Goal: Task Accomplishment & Management: Complete application form

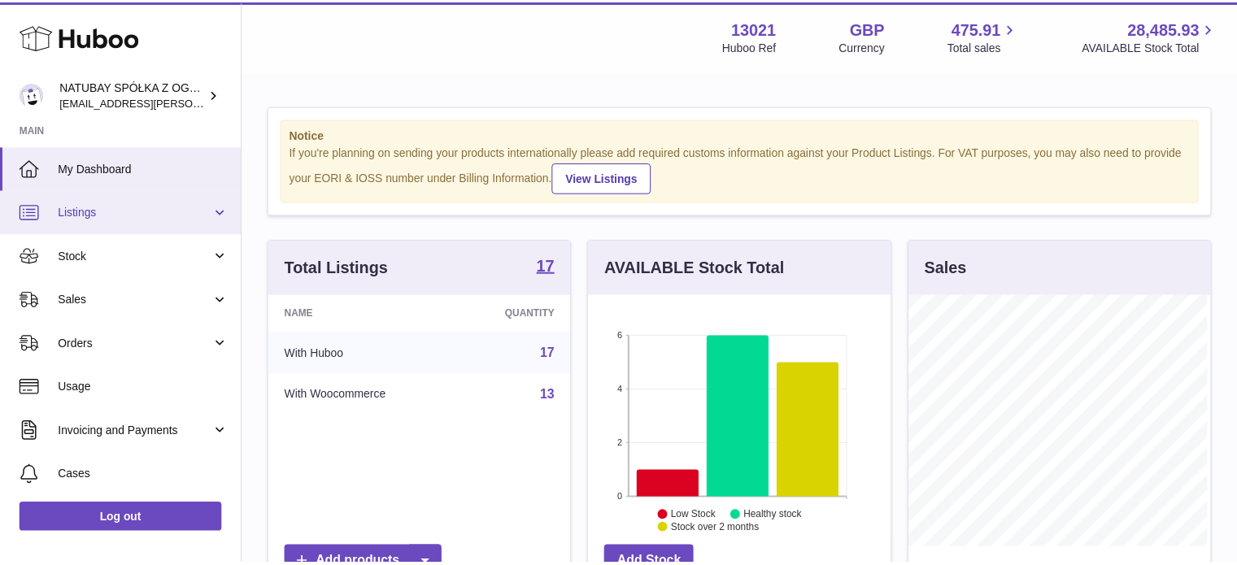
scroll to position [254, 305]
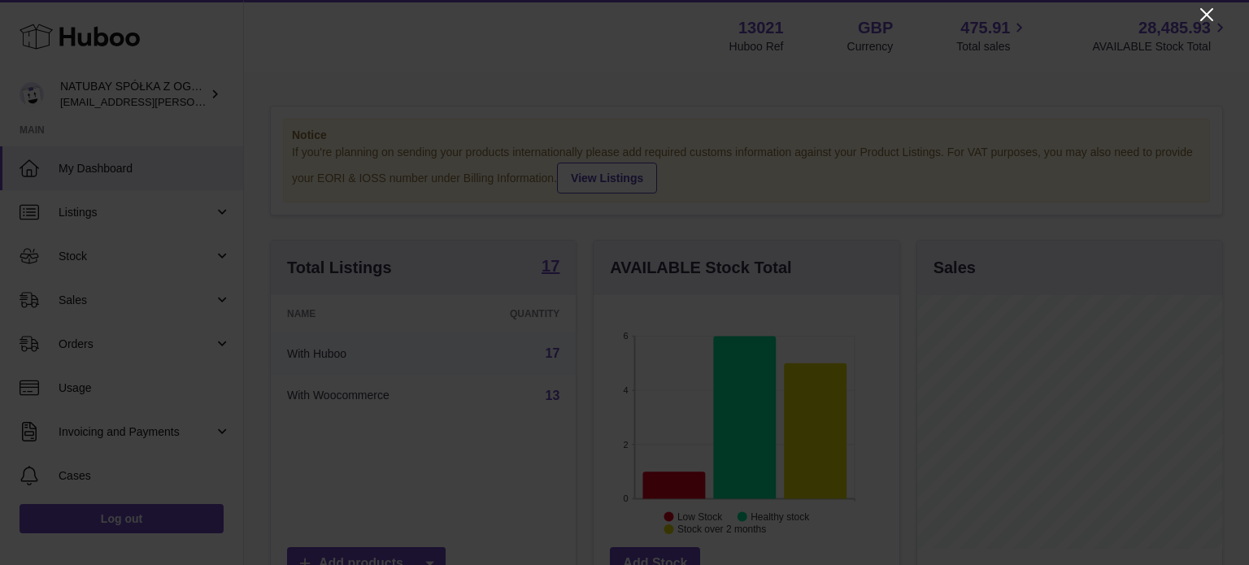
click at [1202, 12] on icon "Close" at bounding box center [1207, 15] width 20 height 20
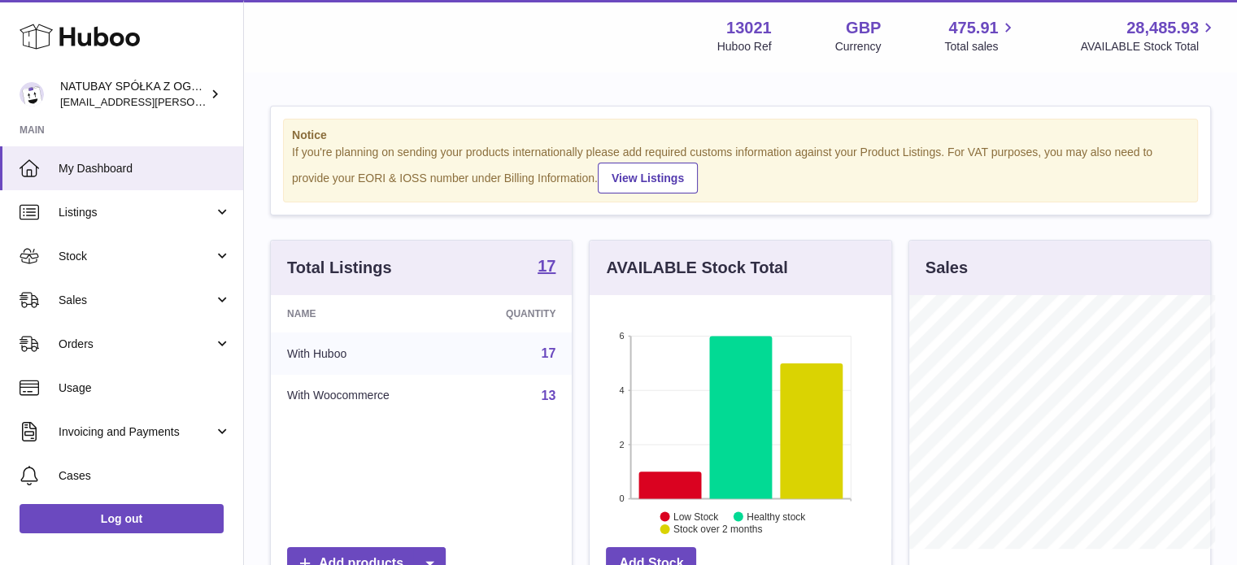
scroll to position [812706, 812658]
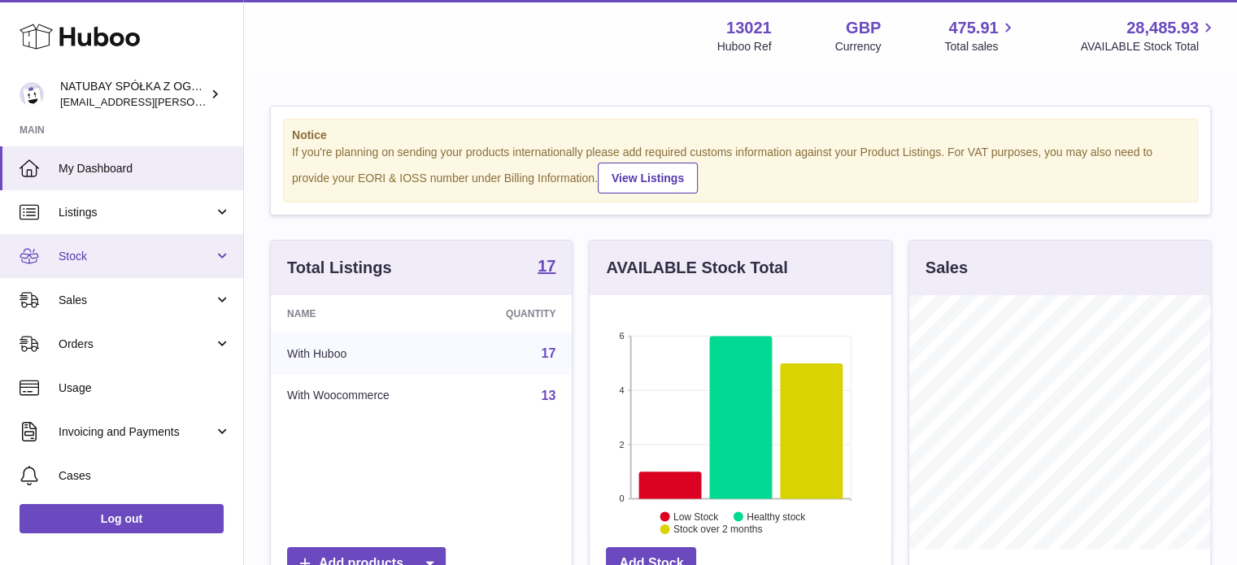
click at [140, 258] on span "Stock" at bounding box center [136, 256] width 155 height 15
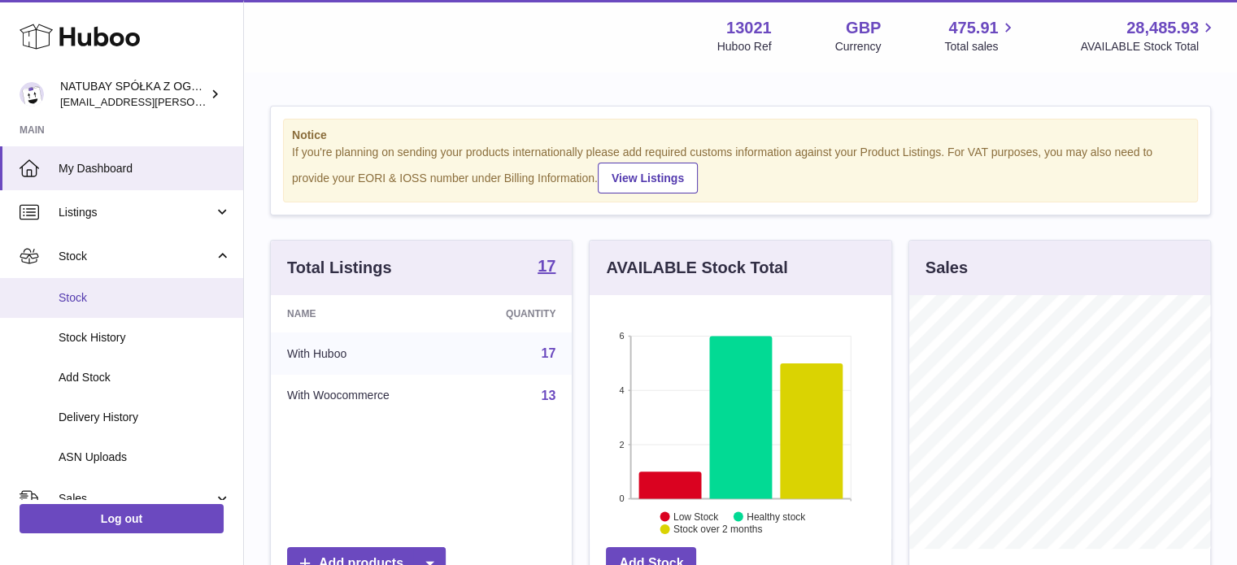
click at [134, 290] on span "Stock" at bounding box center [145, 297] width 172 height 15
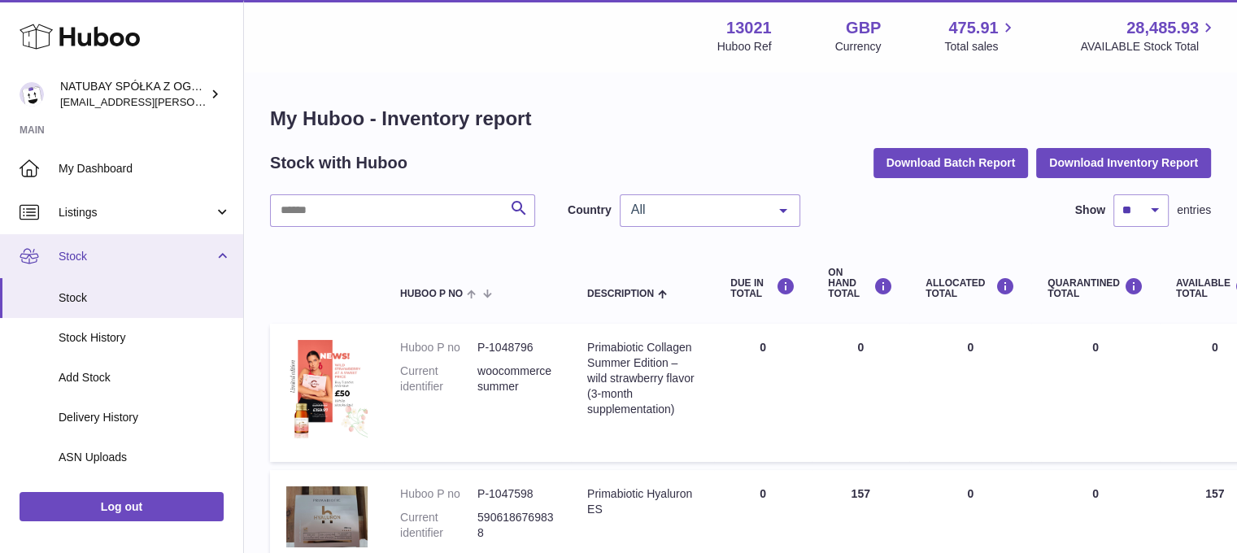
click at [172, 267] on link "Stock" at bounding box center [121, 256] width 243 height 44
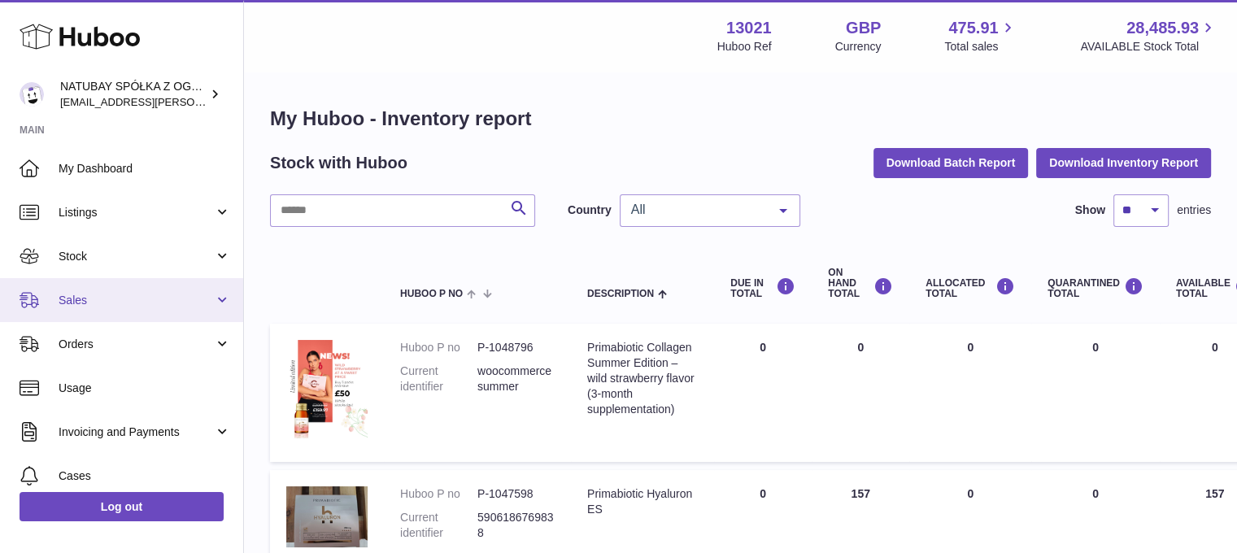
click at [165, 295] on span "Sales" at bounding box center [136, 300] width 155 height 15
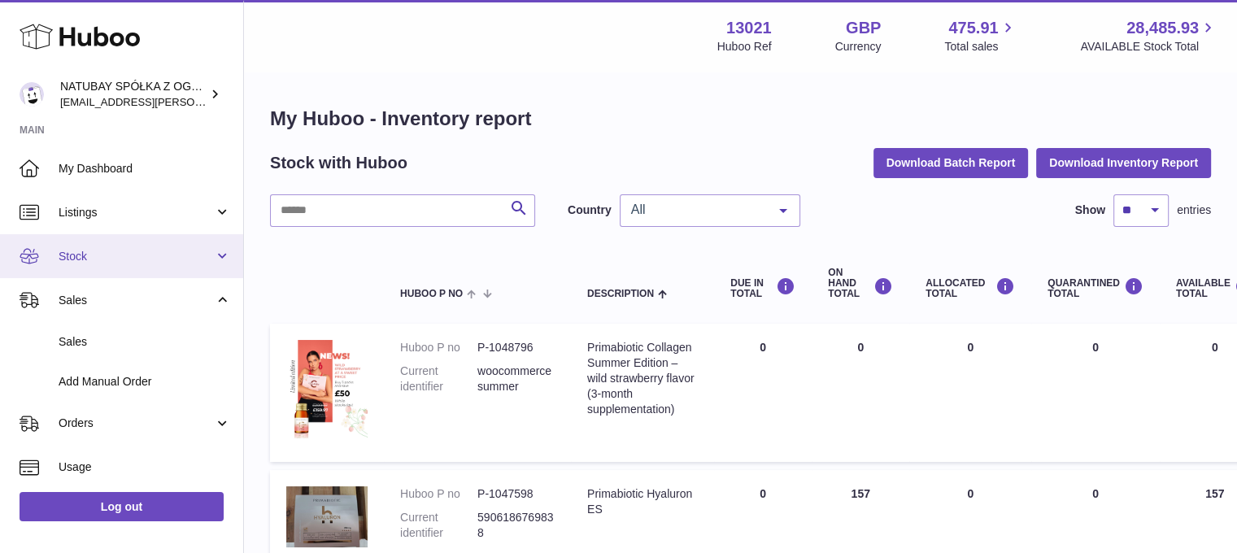
click at [167, 267] on link "Stock" at bounding box center [121, 256] width 243 height 44
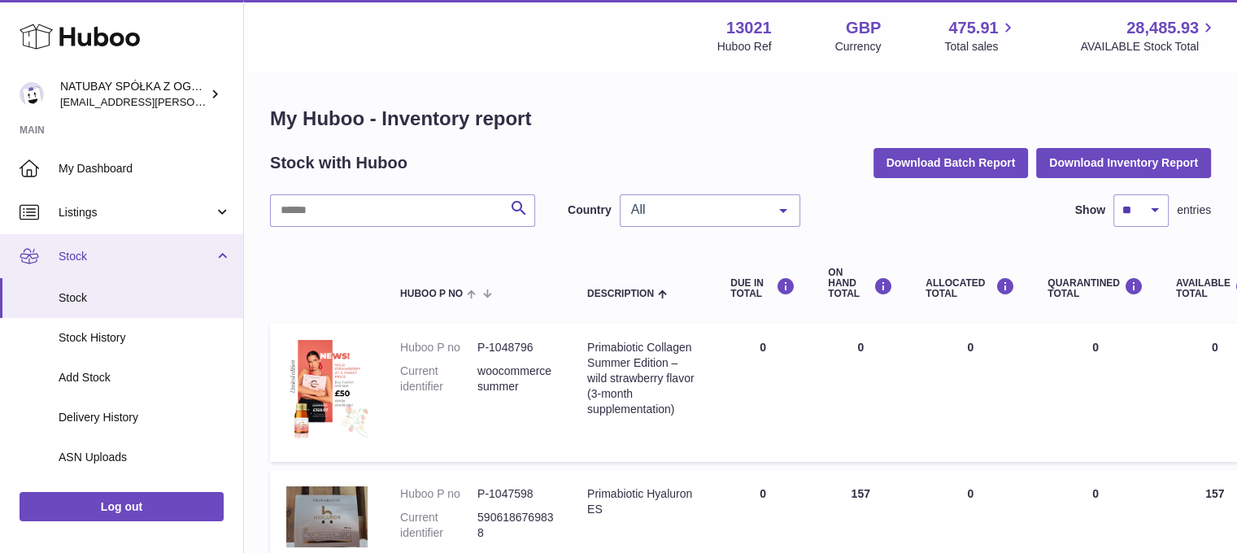
click at [177, 243] on link "Stock" at bounding box center [121, 256] width 243 height 44
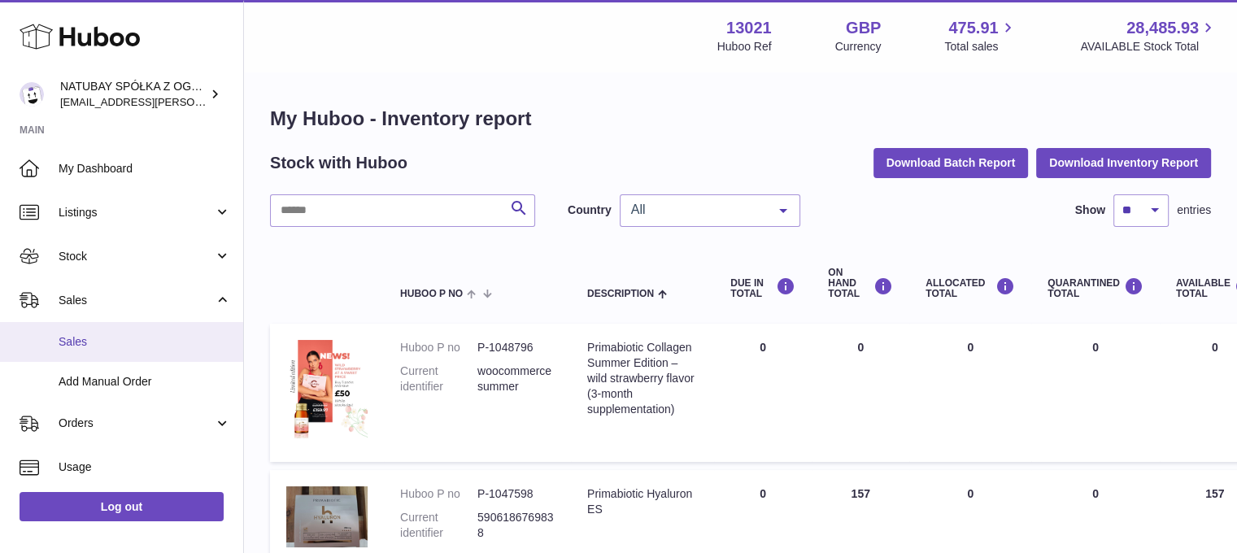
click at [168, 334] on span "Sales" at bounding box center [145, 341] width 172 height 15
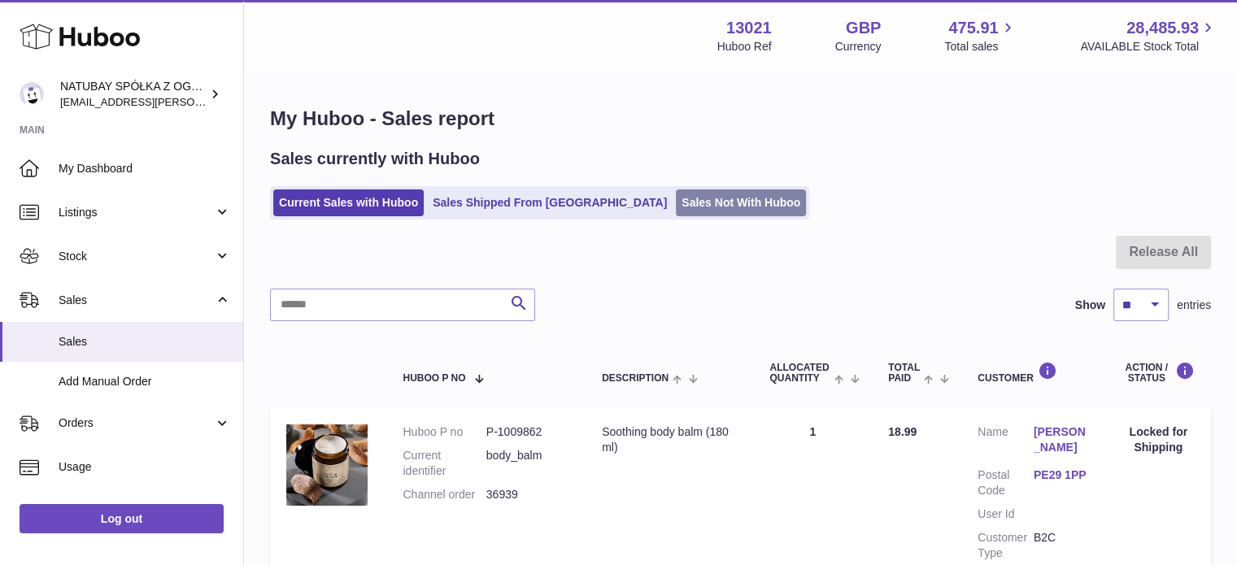
click at [676, 208] on link "Sales Not With Huboo" at bounding box center [741, 202] width 130 height 27
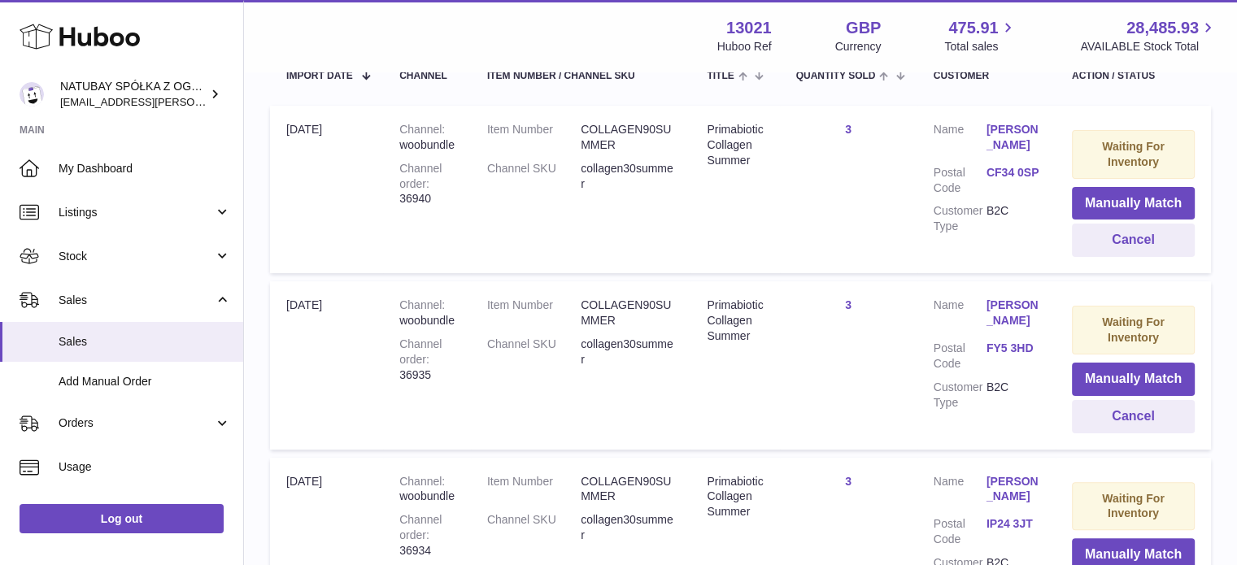
scroll to position [202, 0]
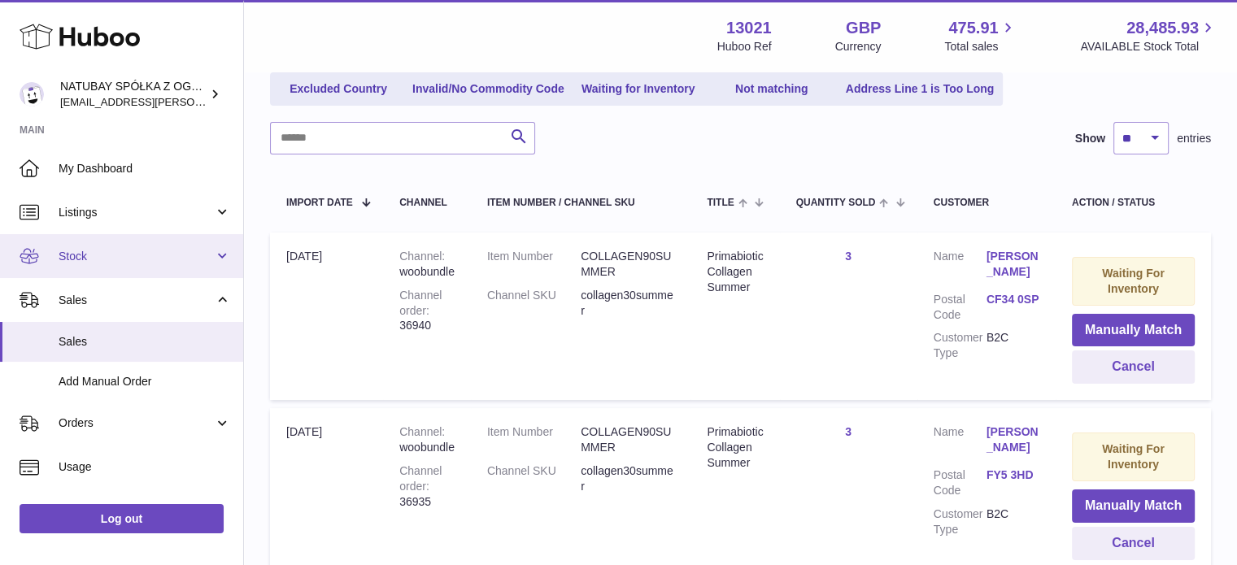
click at [145, 266] on link "Stock" at bounding box center [121, 256] width 243 height 44
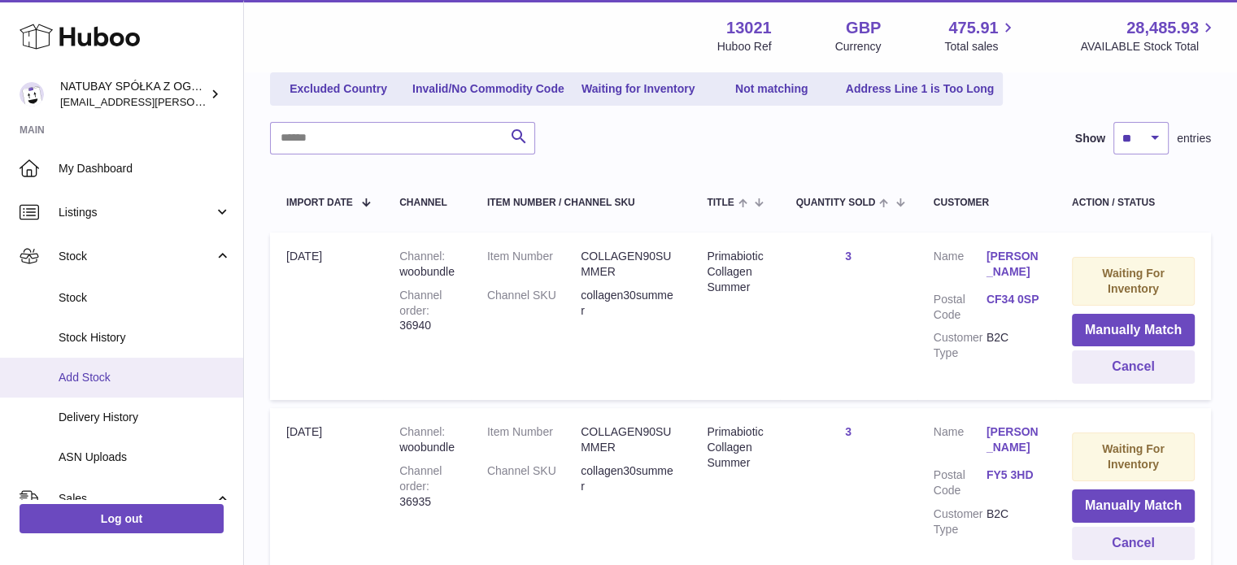
click at [137, 363] on link "Add Stock" at bounding box center [121, 378] width 243 height 40
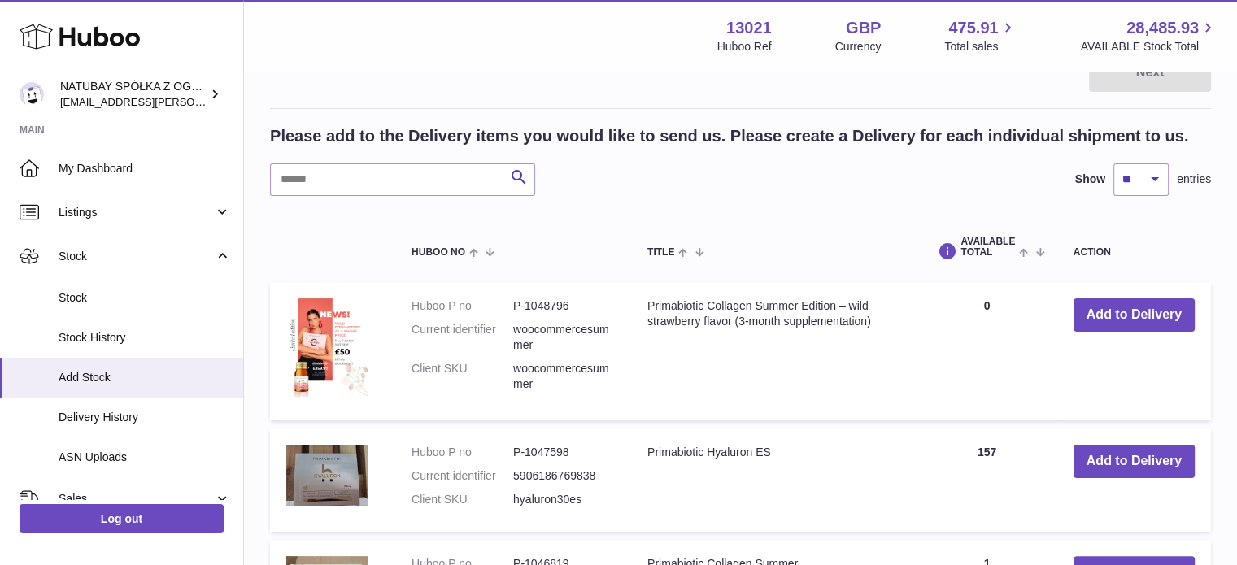
scroll to position [406, 0]
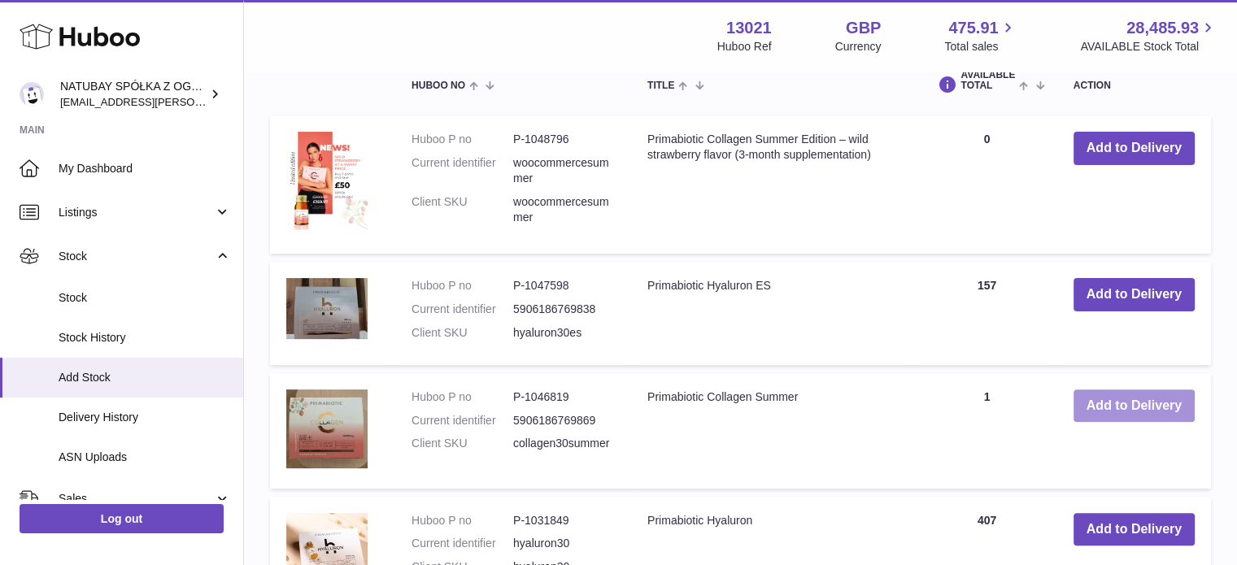
click at [1150, 399] on button "Add to Delivery" at bounding box center [1133, 405] width 121 height 33
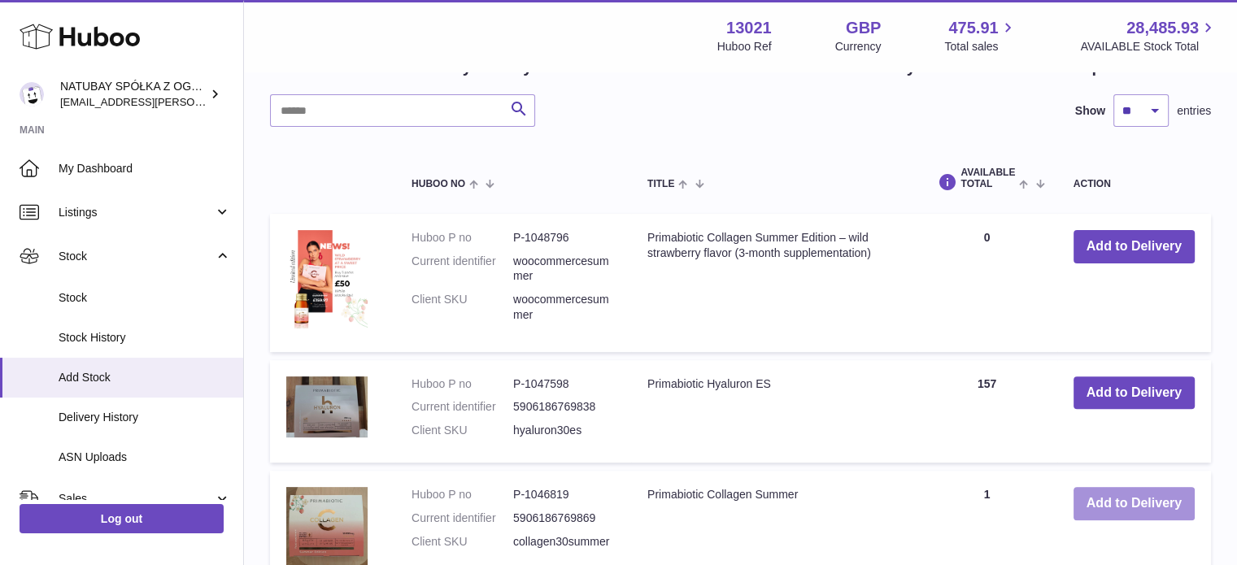
scroll to position [150, 0]
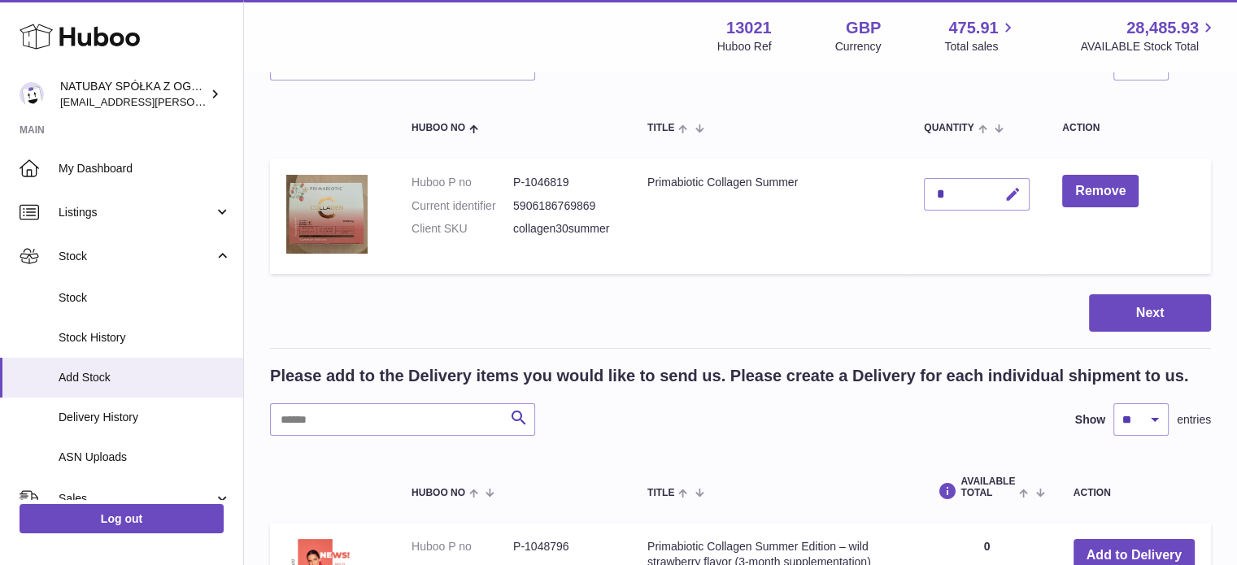
click at [1019, 183] on button "button" at bounding box center [1010, 194] width 38 height 33
click at [956, 183] on div "*" at bounding box center [977, 194] width 106 height 33
click at [915, 190] on td "*" at bounding box center [976, 216] width 138 height 115
type input "***"
click at [1016, 183] on button "submit" at bounding box center [1010, 194] width 31 height 26
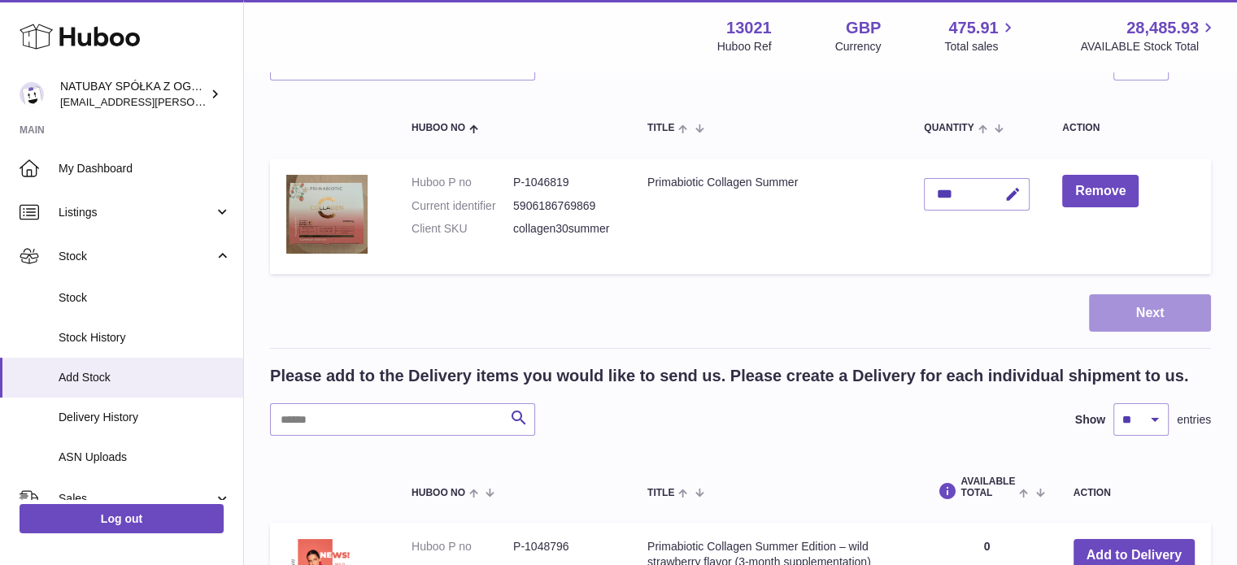
click at [1162, 317] on button "Next" at bounding box center [1150, 313] width 122 height 38
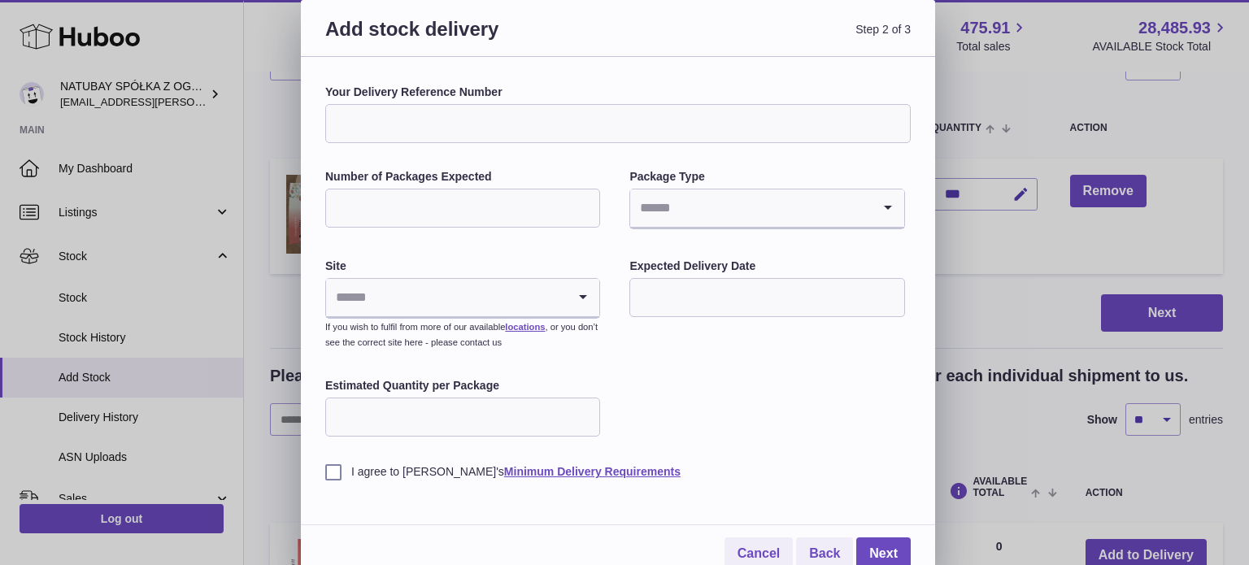
click at [465, 280] on input "Search for option" at bounding box center [446, 297] width 241 height 37
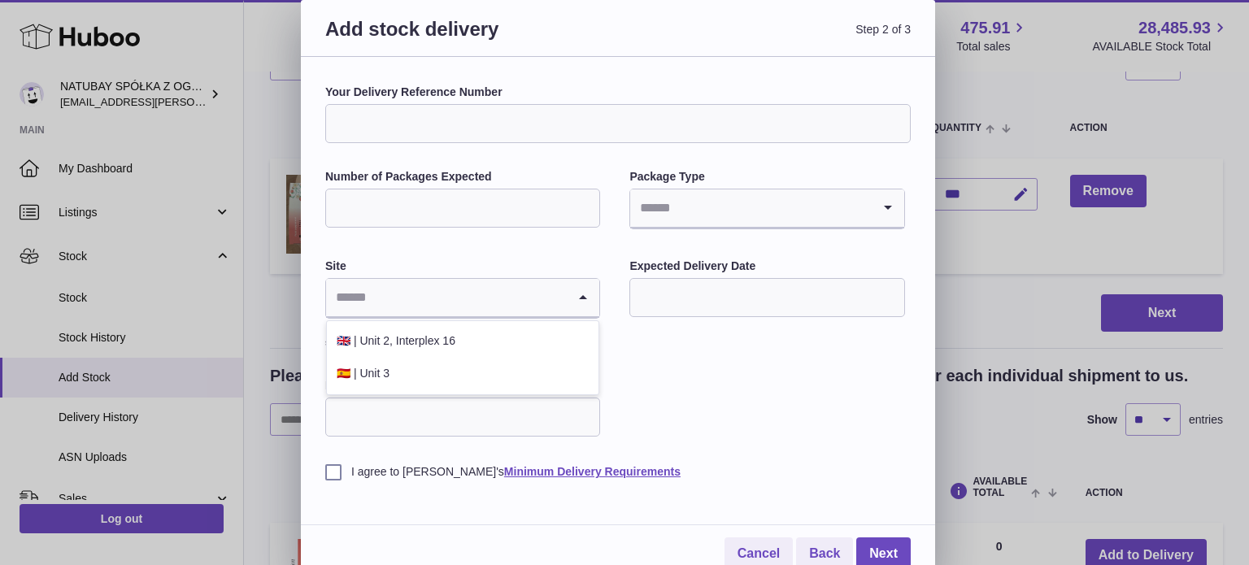
click at [459, 289] on input "Search for option" at bounding box center [446, 297] width 241 height 37
click at [473, 267] on label "Site" at bounding box center [462, 266] width 275 height 15
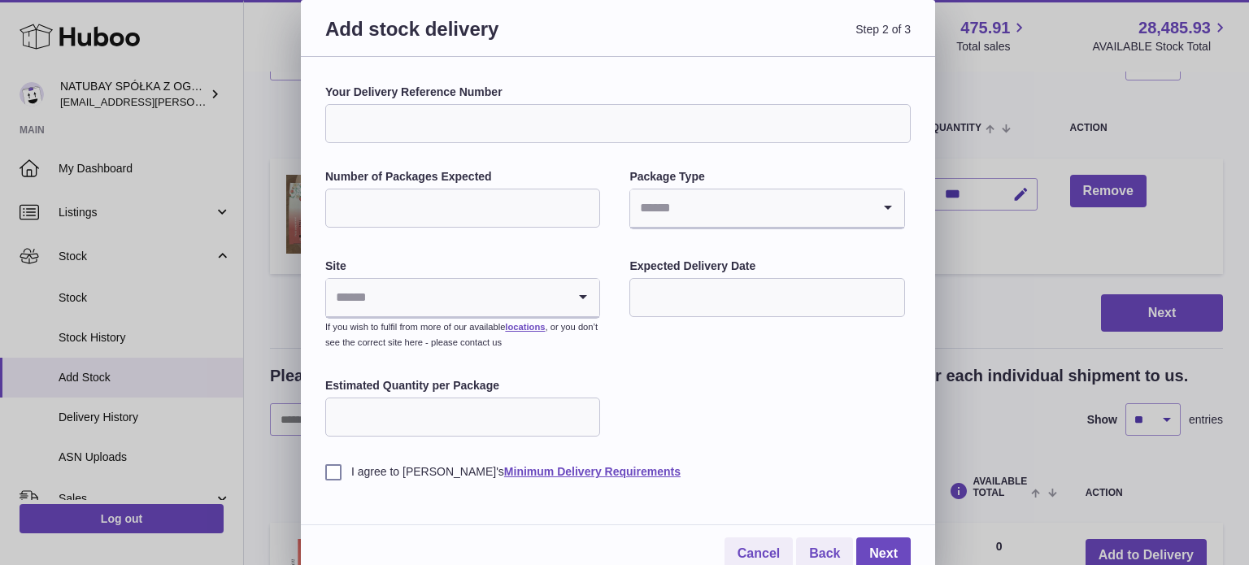
click at [716, 299] on input "text" at bounding box center [766, 297] width 275 height 39
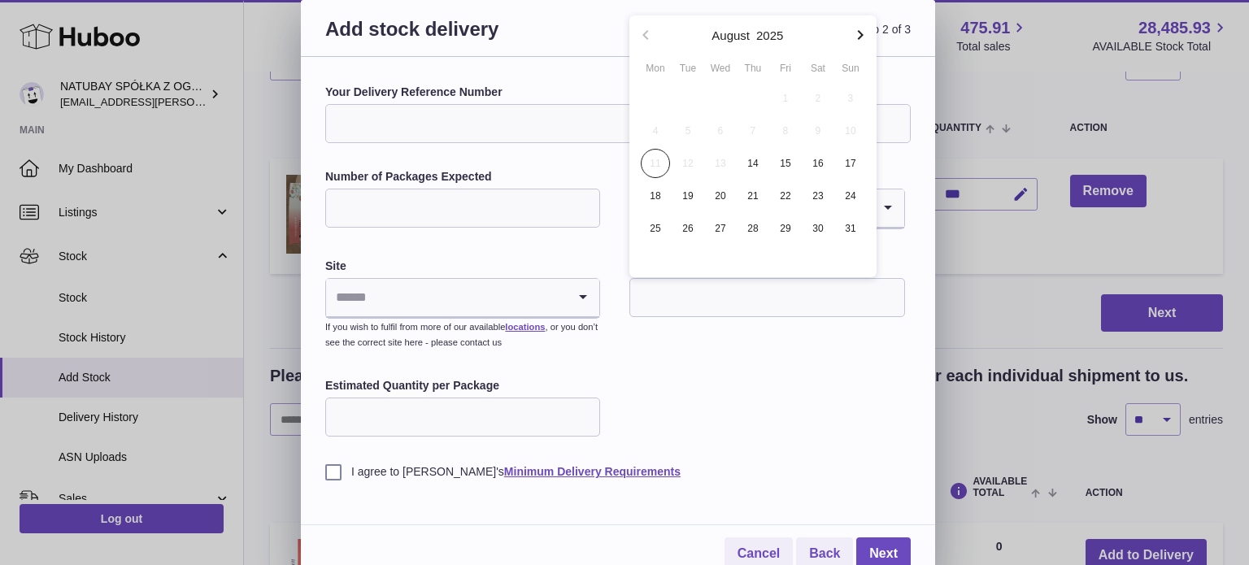
drag, startPoint x: 560, startPoint y: 250, endPoint x: 558, endPoint y: 172, distance: 78.9
click at [560, 251] on div "Your Delivery Reference Number Number of Packages Expected Package Type Loading…" at bounding box center [617, 282] width 585 height 395
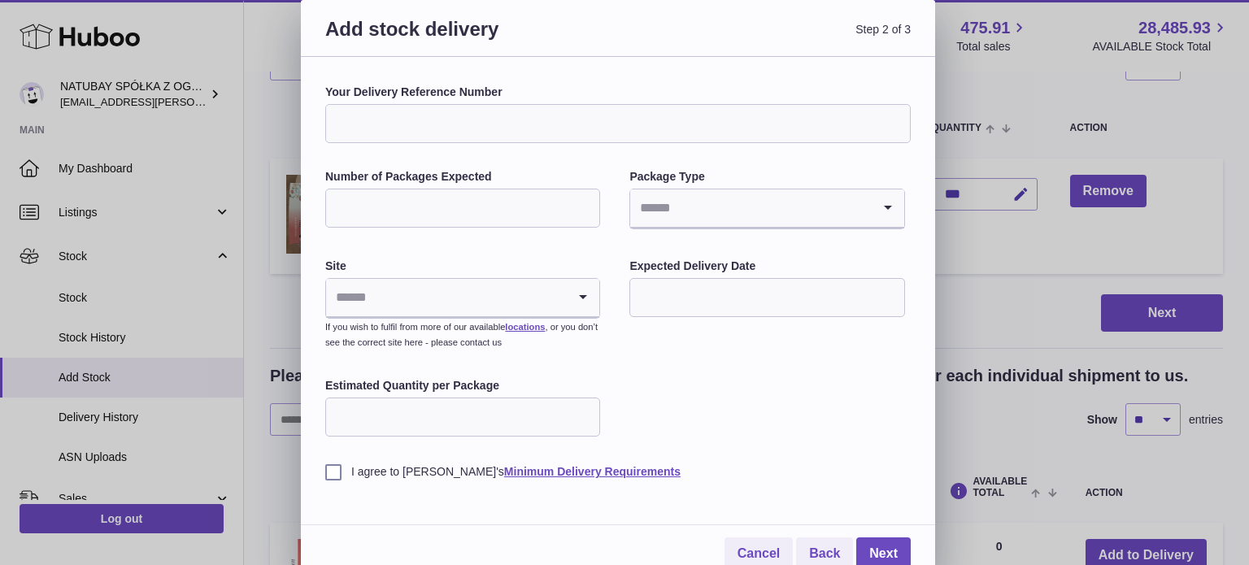
click at [547, 122] on input "Your Delivery Reference Number" at bounding box center [617, 123] width 585 height 39
click at [553, 123] on input "Your Delivery Reference Number" at bounding box center [617, 123] width 585 height 39
click at [528, 217] on input "Number of Packages Expected" at bounding box center [462, 208] width 275 height 39
click at [711, 218] on input "Search for option" at bounding box center [750, 207] width 241 height 37
click at [704, 174] on label "Package Type" at bounding box center [766, 176] width 275 height 15
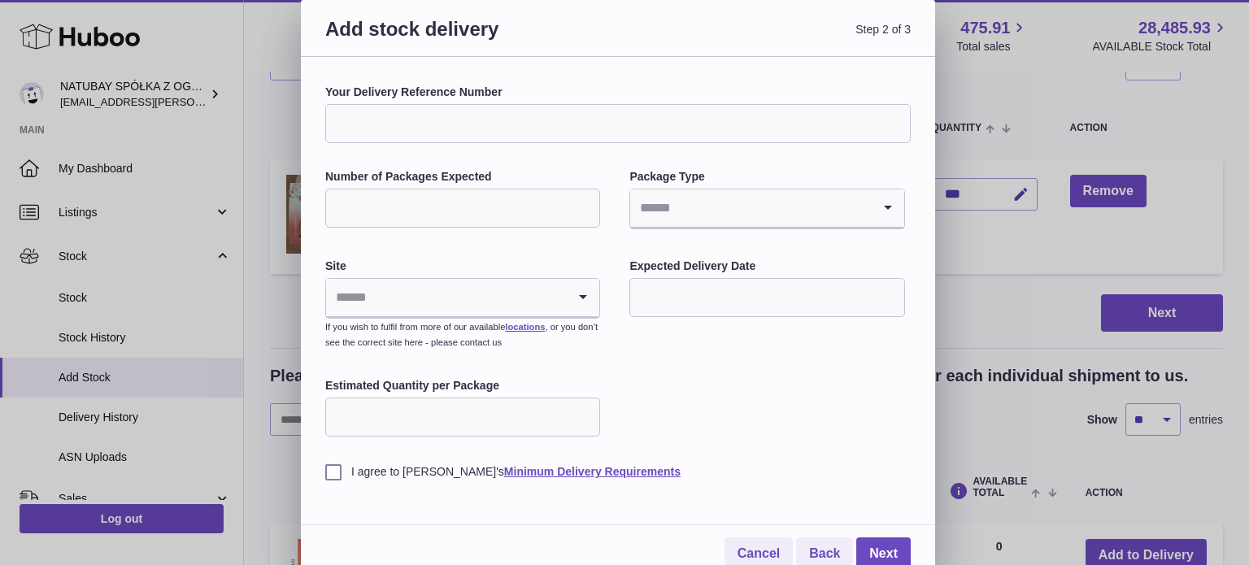
click at [476, 402] on input "Estimated Quantity per Package" at bounding box center [462, 417] width 275 height 39
click at [784, 553] on link "Cancel" at bounding box center [758, 553] width 68 height 33
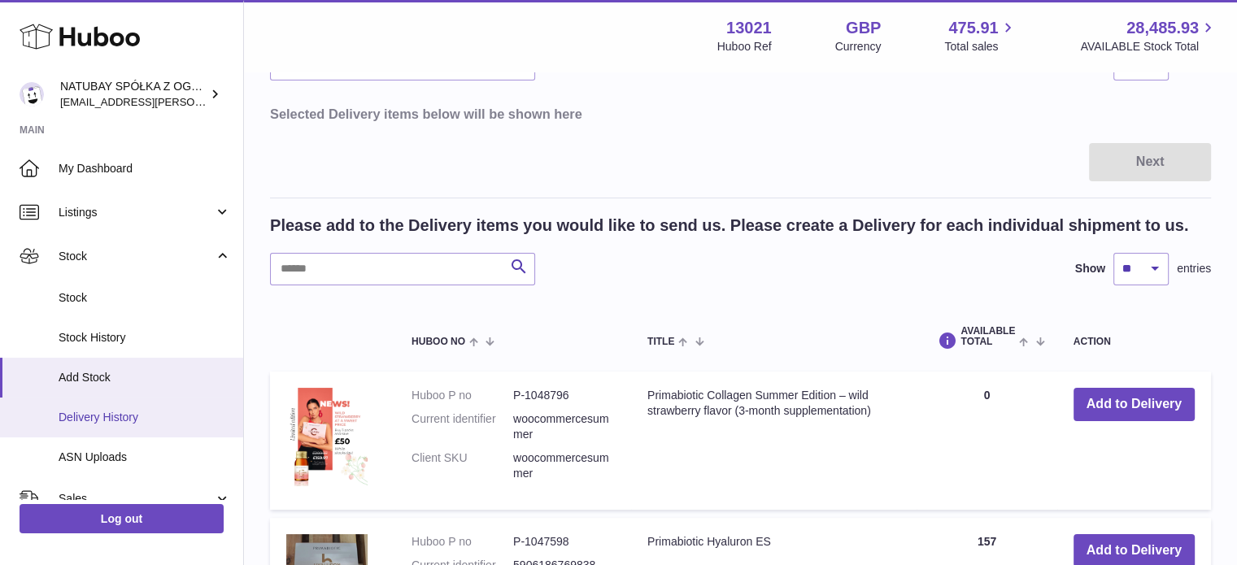
click at [133, 419] on span "Delivery History" at bounding box center [145, 417] width 172 height 15
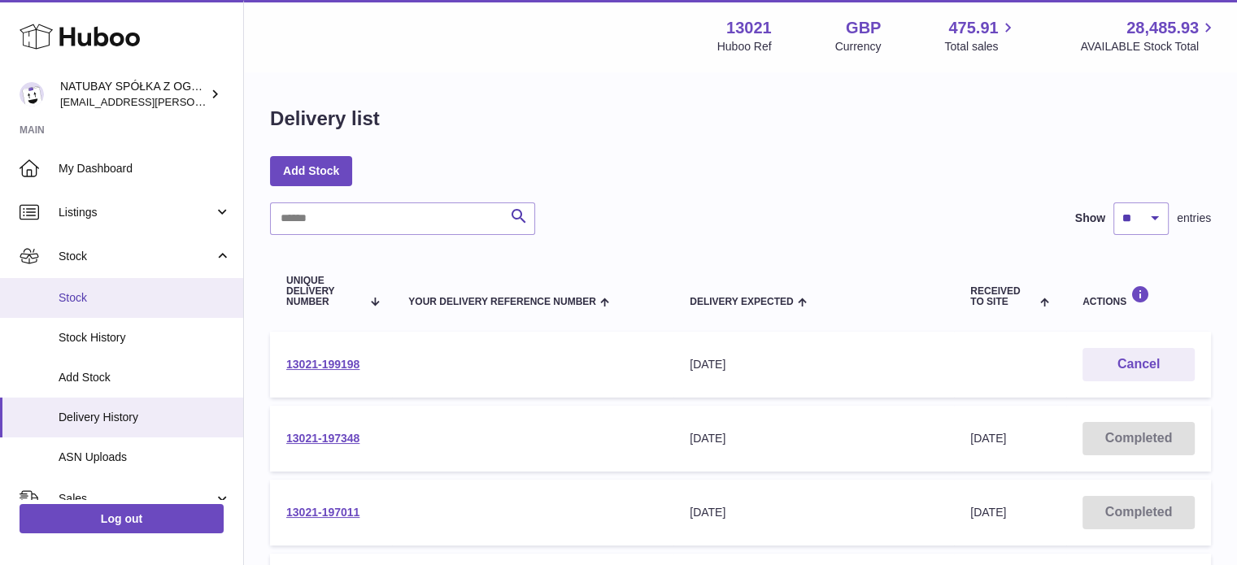
click at [98, 283] on link "Stock" at bounding box center [121, 298] width 243 height 40
